Goal: Information Seeking & Learning: Learn about a topic

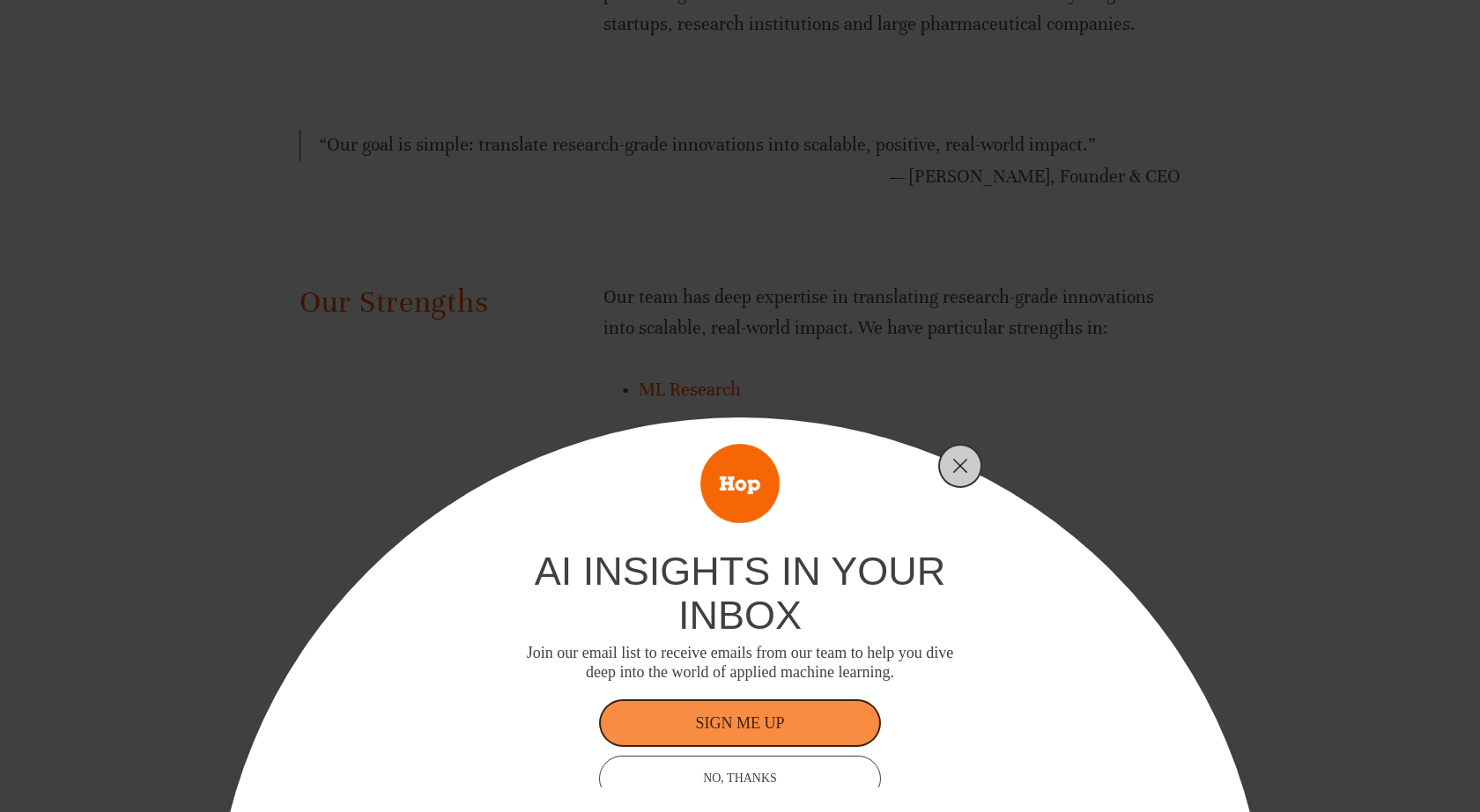
scroll to position [1211, 0]
click at [961, 459] on icon "Close" at bounding box center [960, 465] width 16 height 16
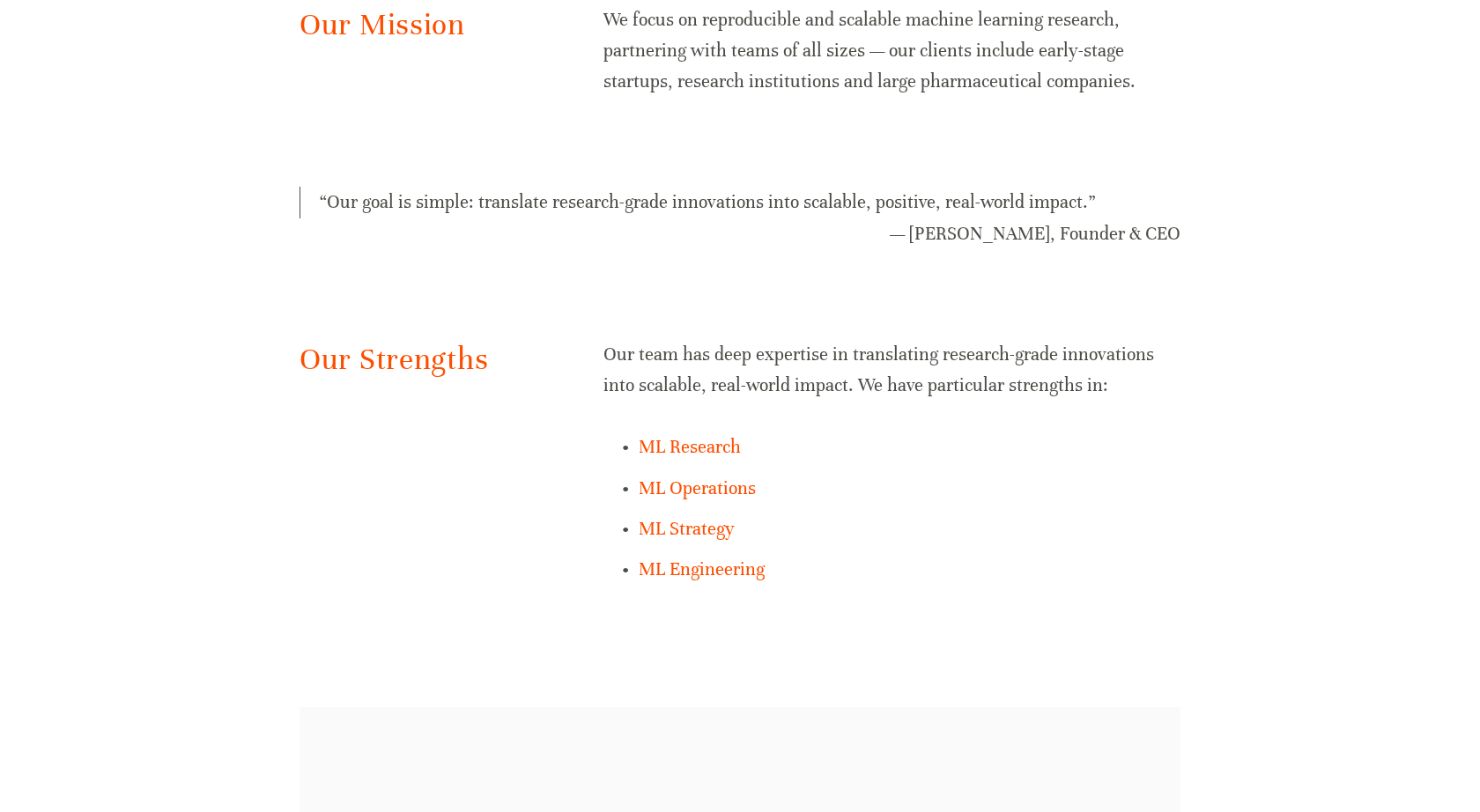
scroll to position [0, 0]
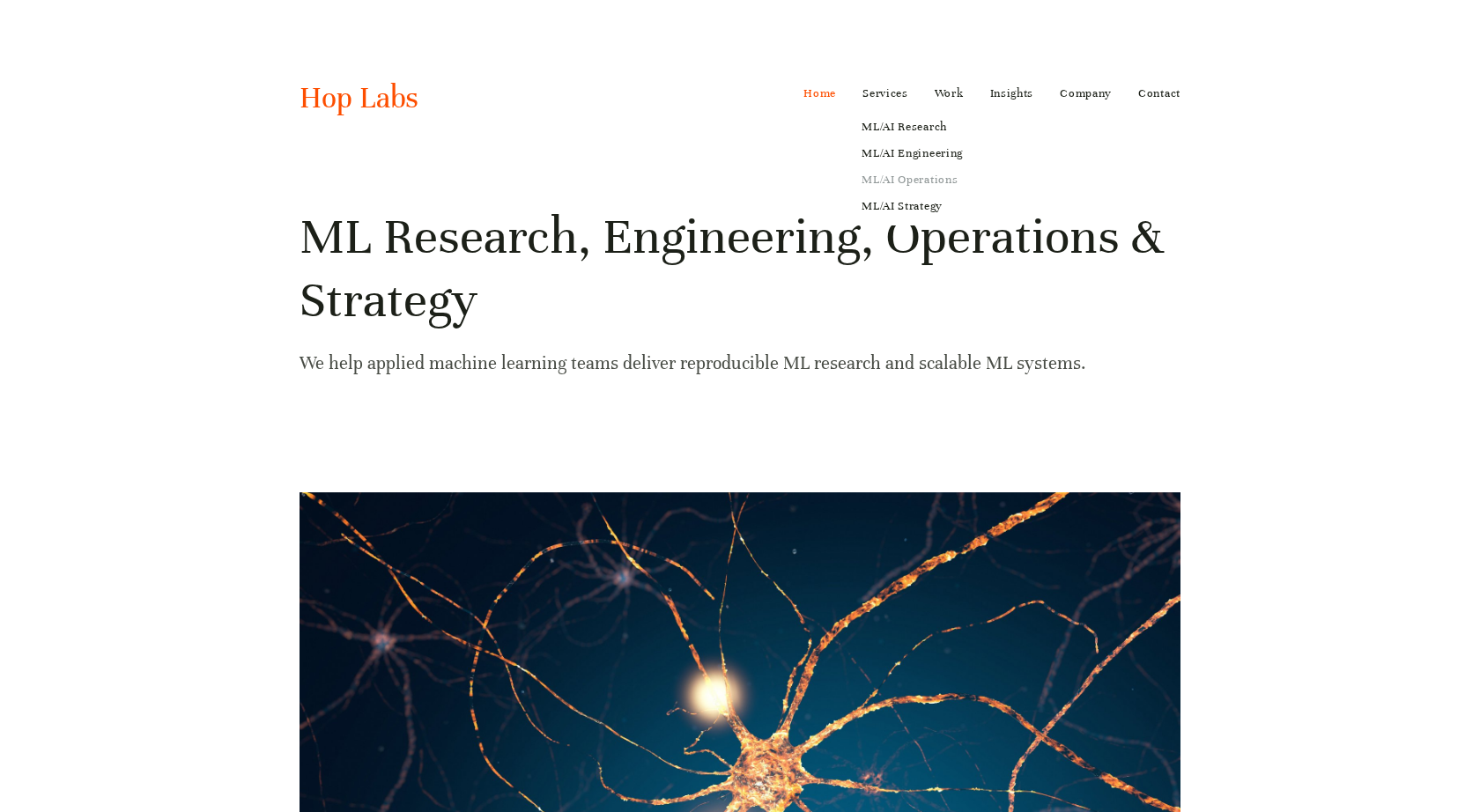
click at [912, 179] on link "ML/AI Operations" at bounding box center [912, 179] width 126 height 27
click at [360, 248] on h1 "ML Research, Engineering, Operations & Strategy" at bounding box center [740, 269] width 882 height 127
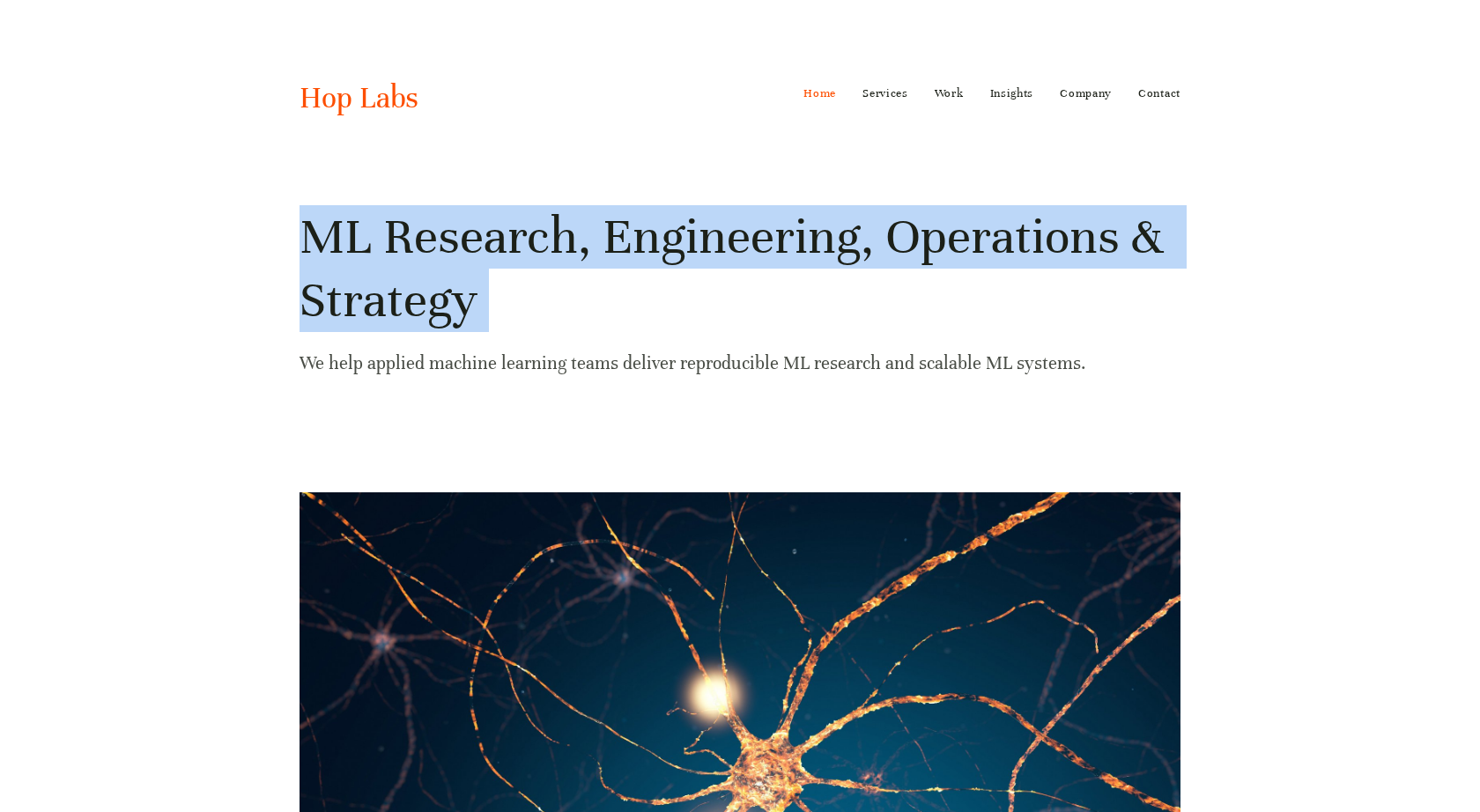
click at [360, 248] on h1 "ML Research, Engineering, Operations & Strategy" at bounding box center [740, 269] width 882 height 127
copy h1 "ML Research, Engineering, Operations & Strategy"
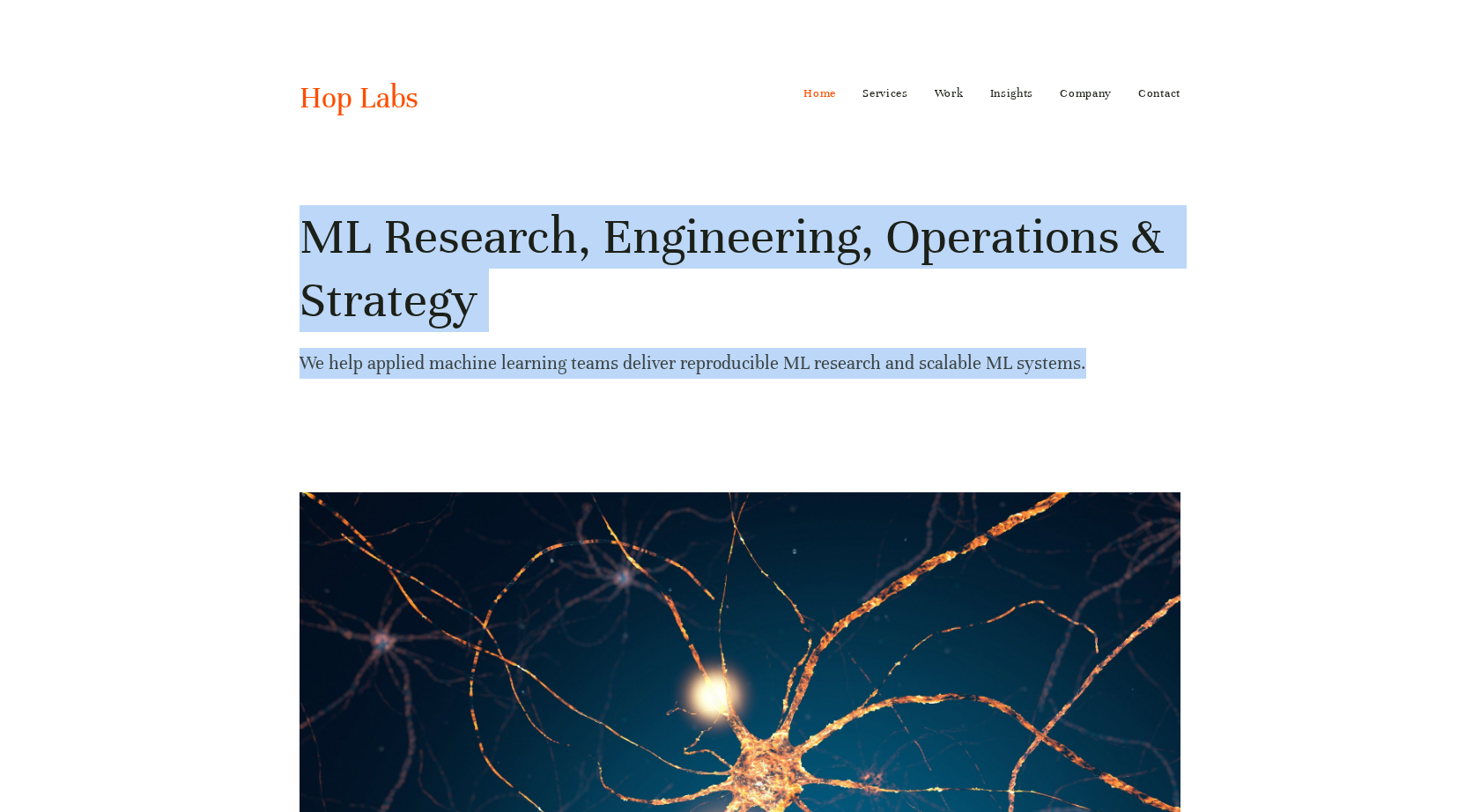
click at [1078, 366] on p "We help applied machine learning teams deliver reproducible ML research and sca…" at bounding box center [740, 363] width 882 height 30
copy div "ML Research, Engineering, Operations & Strategy We help applied machine learnin…"
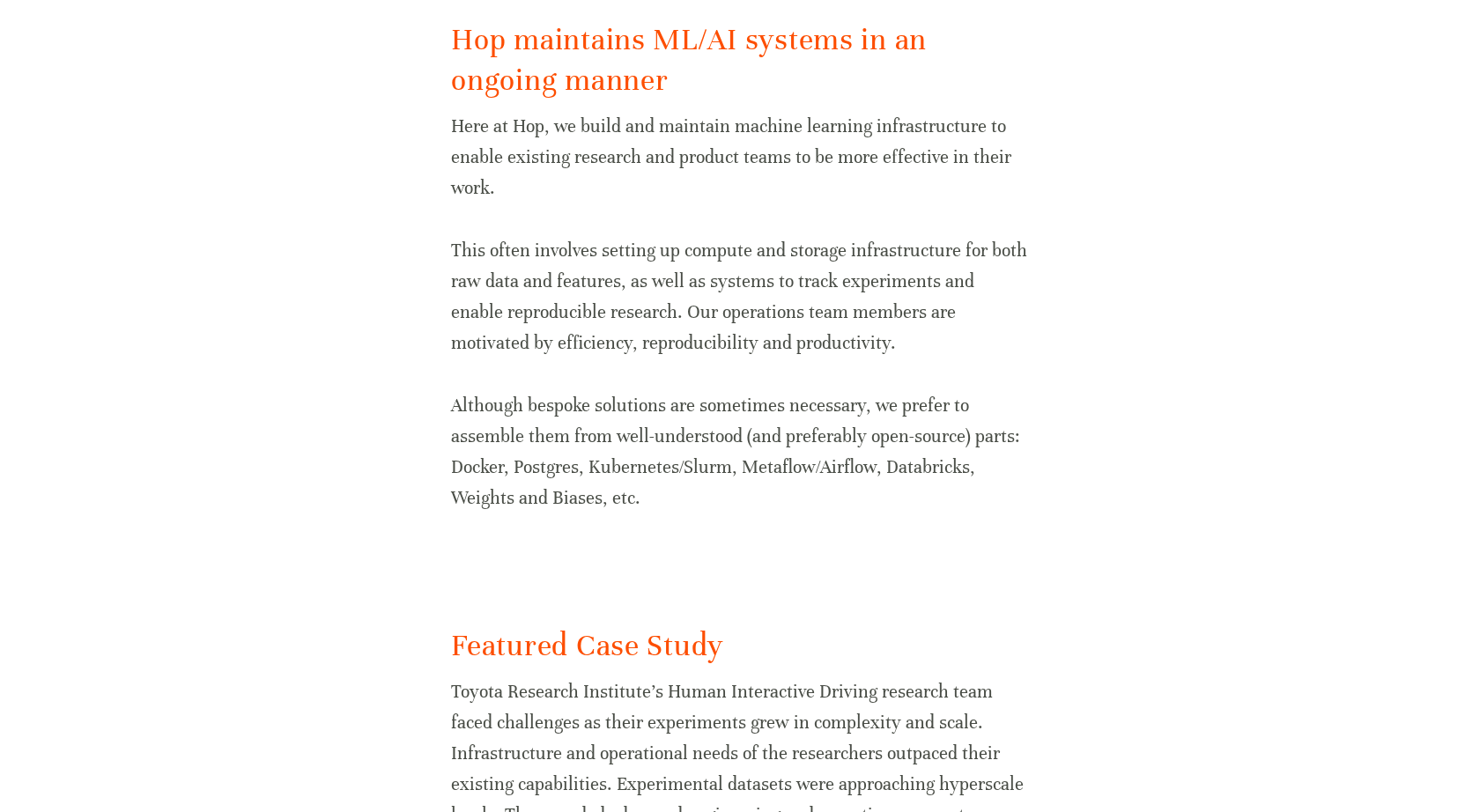
scroll to position [921, 0]
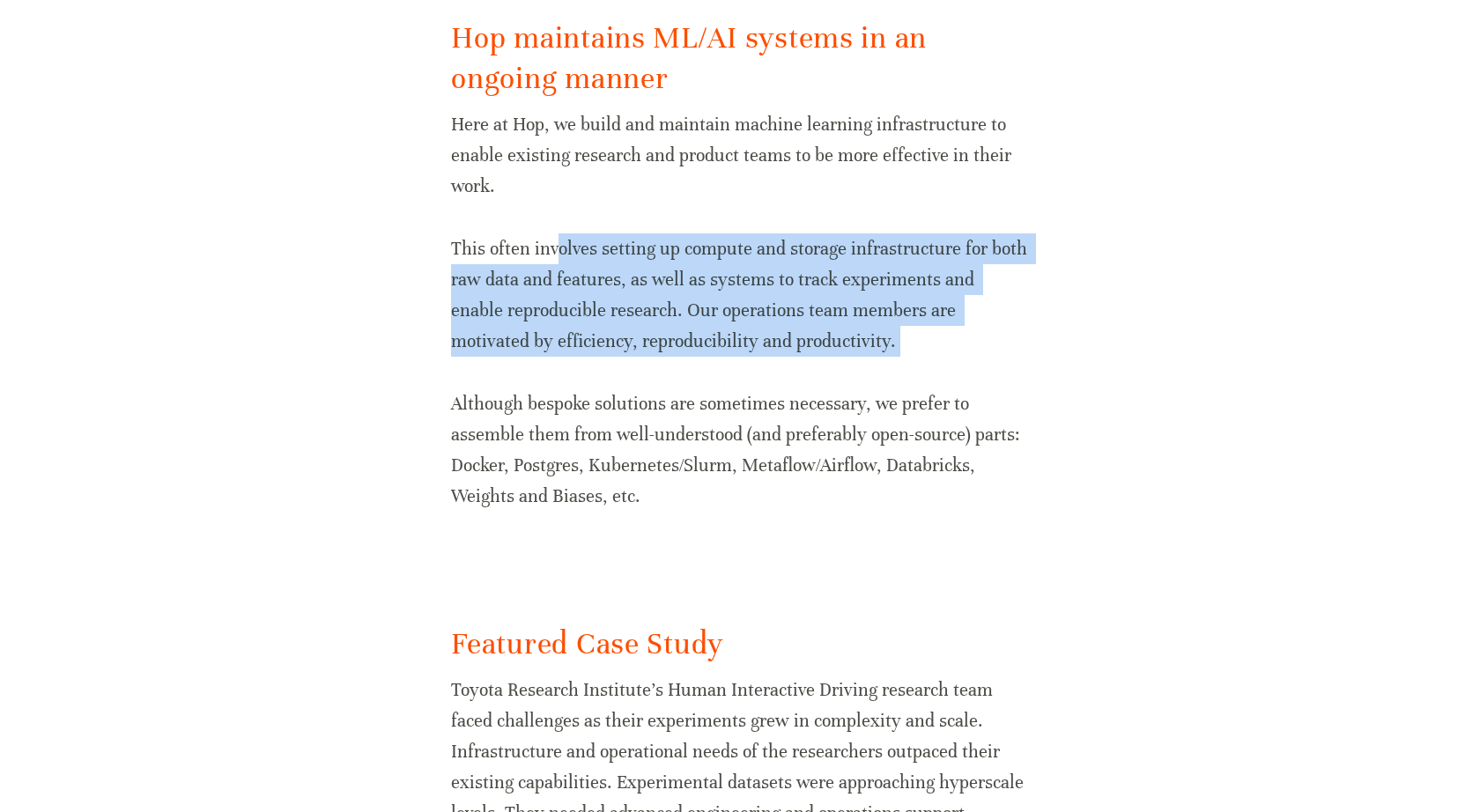
drag, startPoint x: 554, startPoint y: 244, endPoint x: 694, endPoint y: 371, distance: 189.0
click at [694, 371] on div "Hop maintains ML/AI systems in an ongoing manner Here at Hop, we build and main…" at bounding box center [740, 265] width 578 height 495
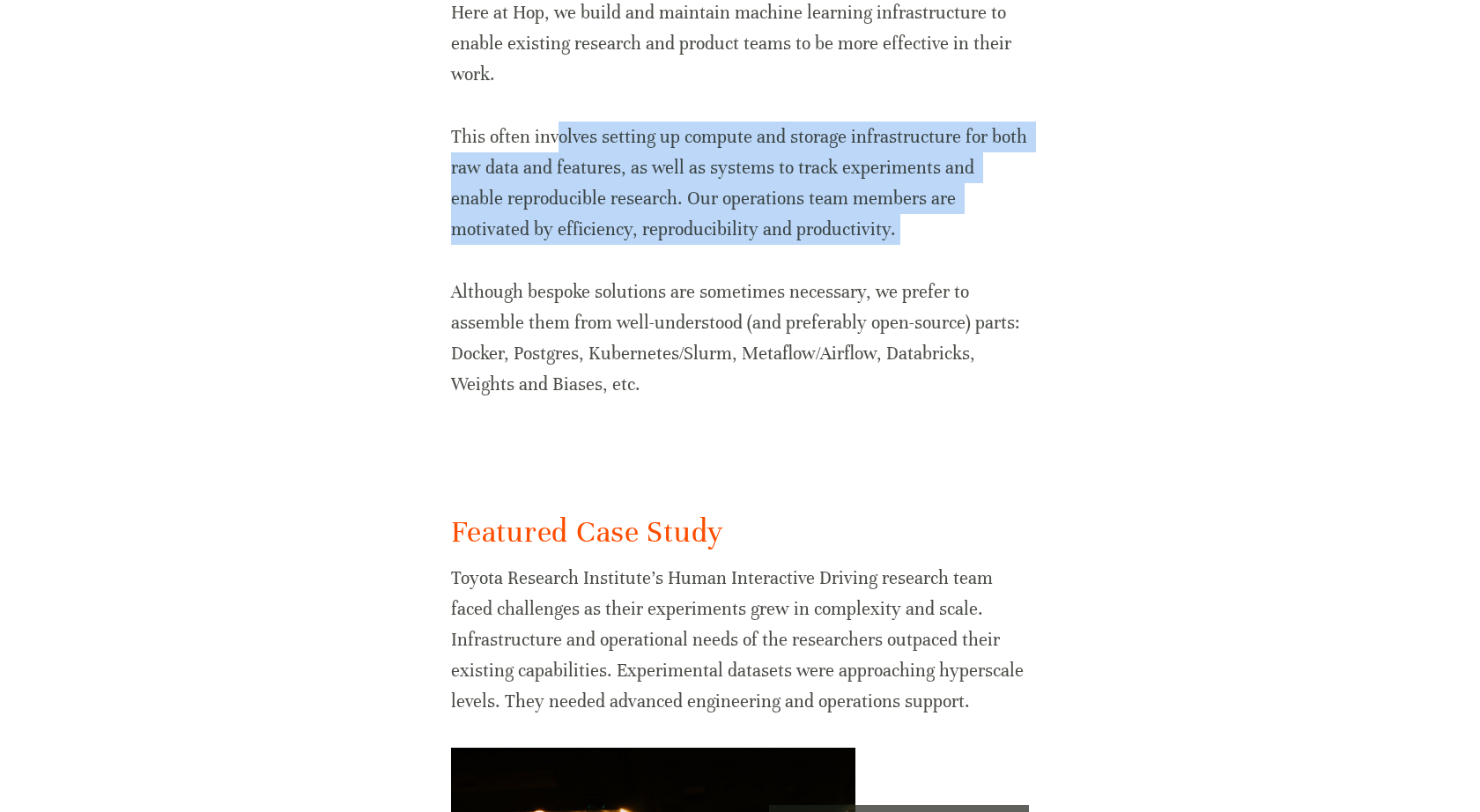
scroll to position [1039, 0]
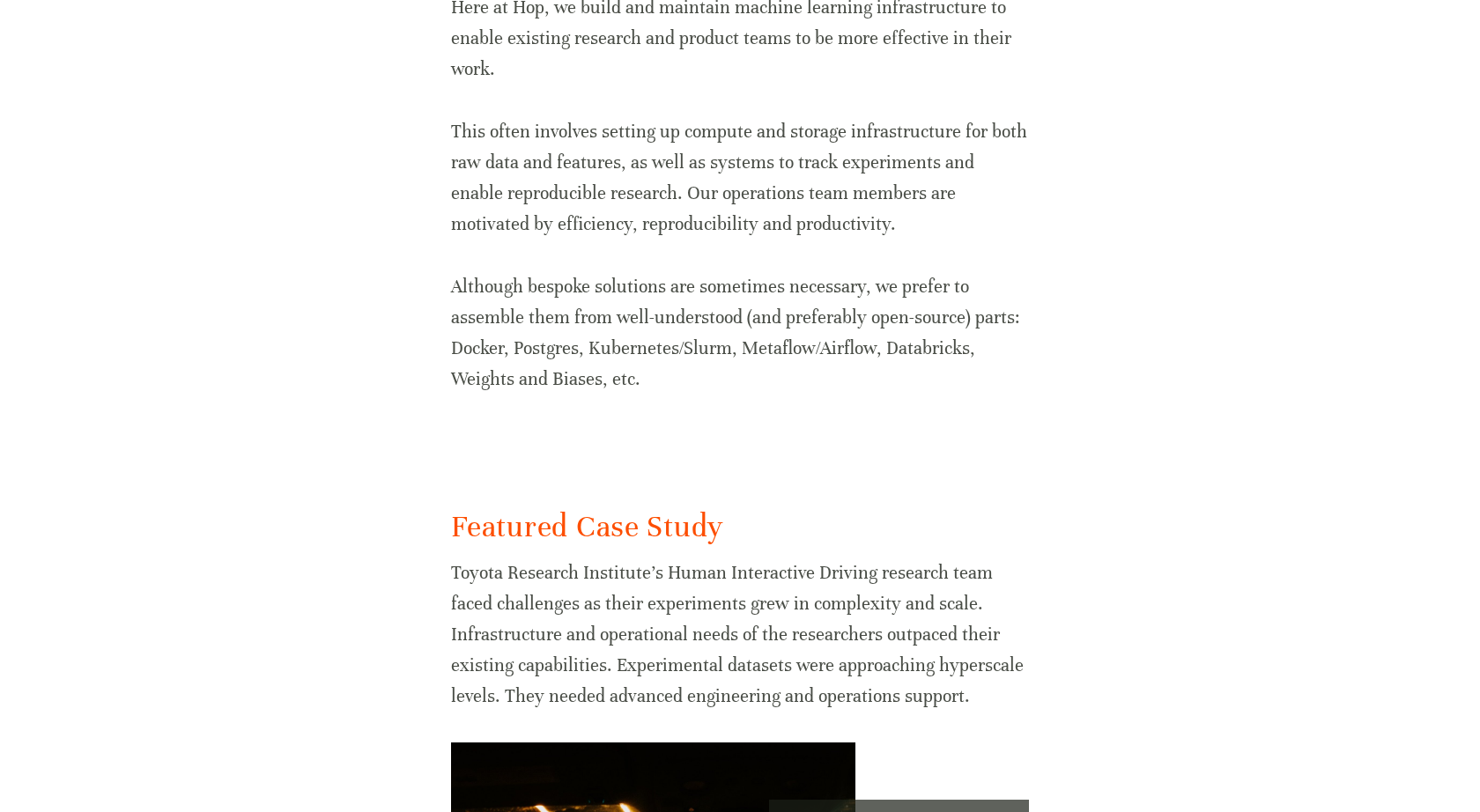
click at [611, 358] on p "Although bespoke solutions are sometimes necessary, we prefer to assemble them …" at bounding box center [740, 333] width 578 height 124
click at [601, 346] on p "Although bespoke solutions are sometimes necessary, we prefer to assemble them …" at bounding box center [740, 333] width 578 height 124
click at [579, 347] on p "Although bespoke solutions are sometimes necessary, we prefer to assemble them …" at bounding box center [740, 333] width 578 height 124
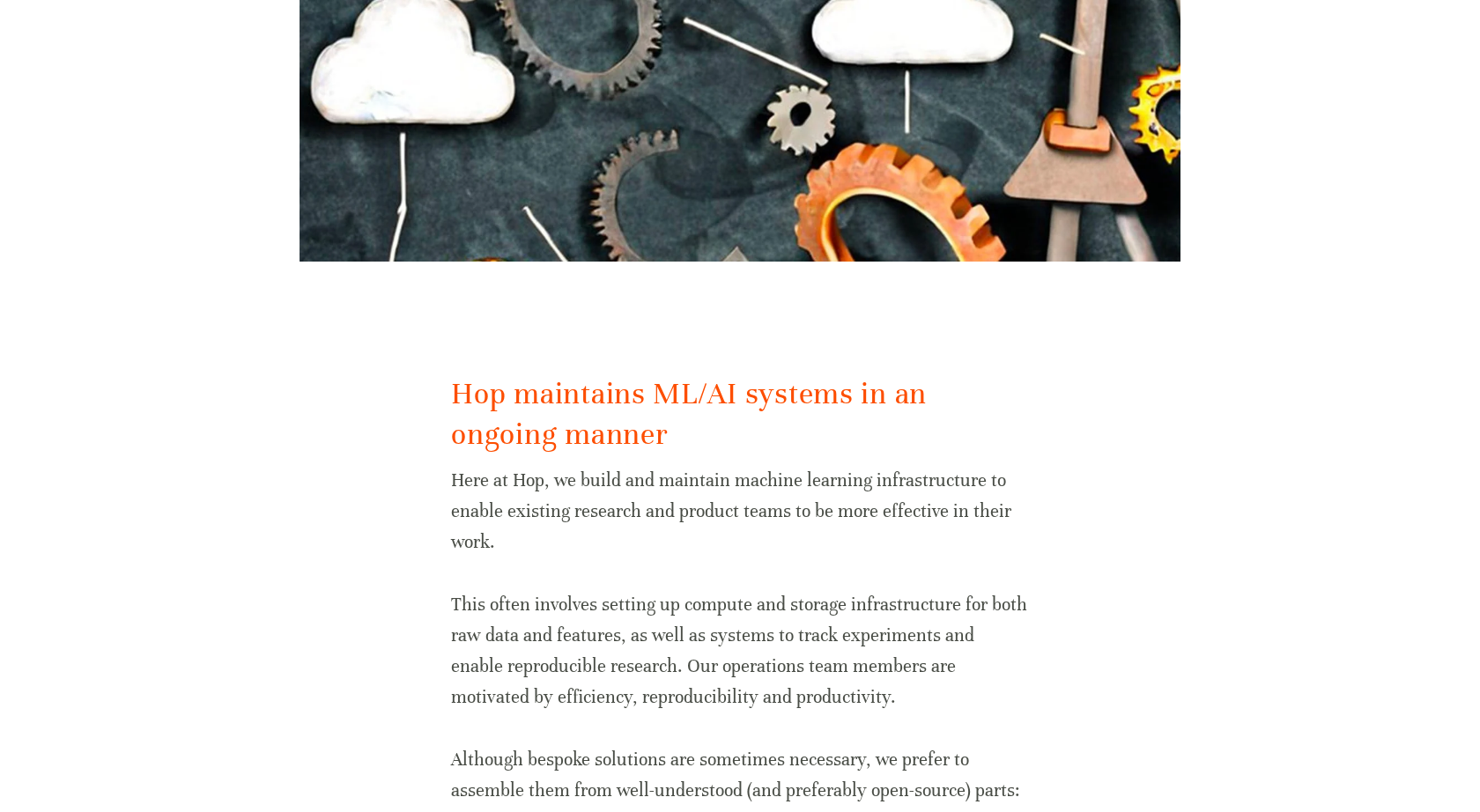
scroll to position [0, 0]
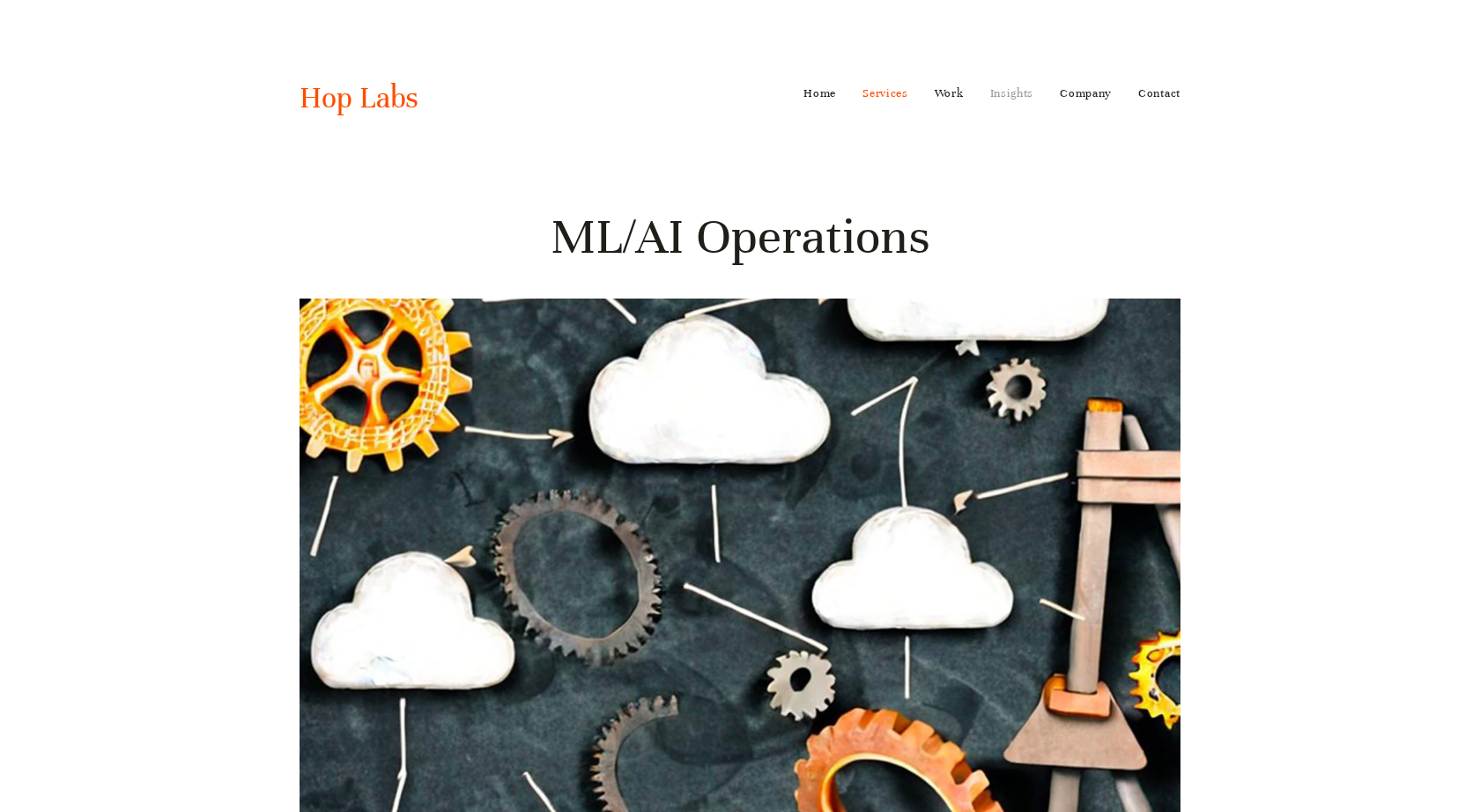
click at [1009, 98] on link "Insights" at bounding box center [1013, 93] width 44 height 28
